Goal: Task Accomplishment & Management: Manage account settings

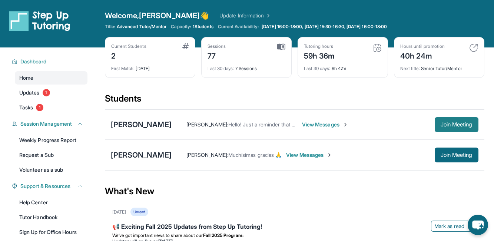
click at [449, 129] on button "Join Meeting" at bounding box center [457, 124] width 44 height 15
click at [40, 106] on span "1" at bounding box center [39, 107] width 7 height 7
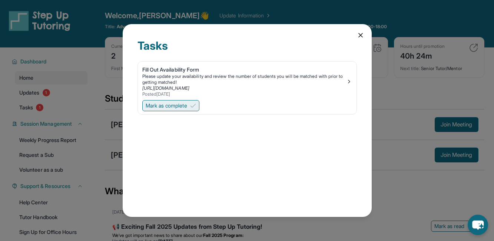
click at [172, 107] on span "Mark as complete" at bounding box center [167, 105] width 42 height 7
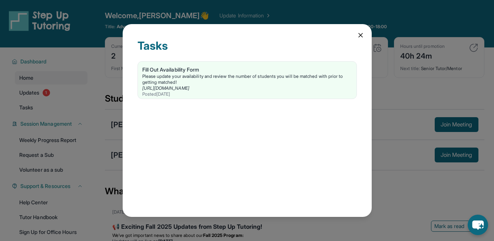
click at [363, 37] on icon at bounding box center [360, 35] width 7 height 7
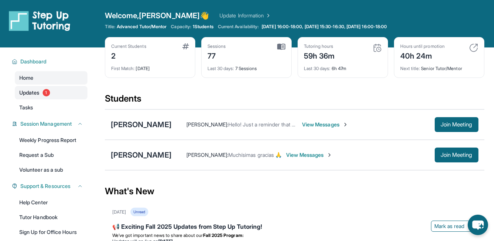
click at [43, 95] on link "Updates 1" at bounding box center [51, 92] width 73 height 13
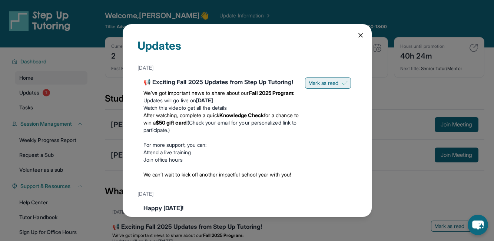
click at [332, 80] on span "Mark as read" at bounding box center [323, 82] width 30 height 7
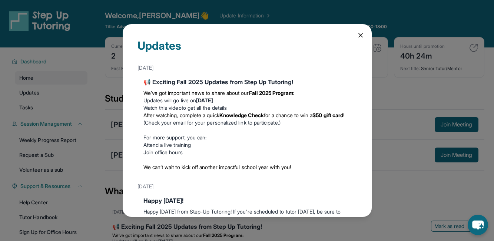
click at [359, 35] on icon at bounding box center [360, 35] width 7 height 7
